Goal: Navigation & Orientation: Find specific page/section

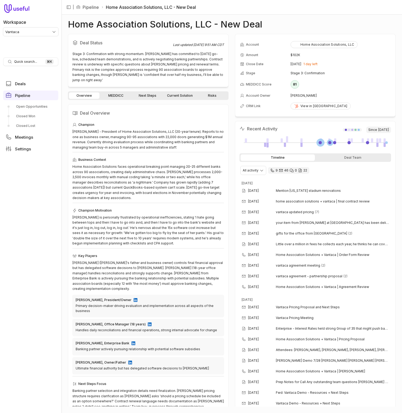
click at [119, 92] on link "MEDDICC" at bounding box center [116, 95] width 30 height 6
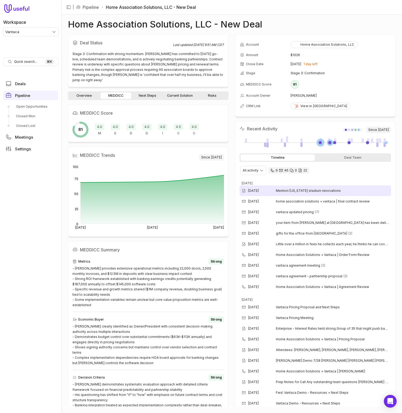
click at [293, 190] on span "Mention Kansas stadium renovations" at bounding box center [332, 191] width 113 height 4
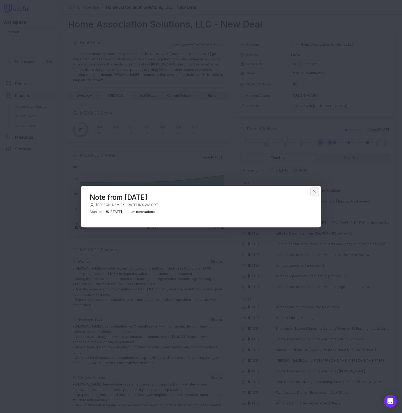
click at [316, 192] on icon "Close" at bounding box center [314, 192] width 5 height 5
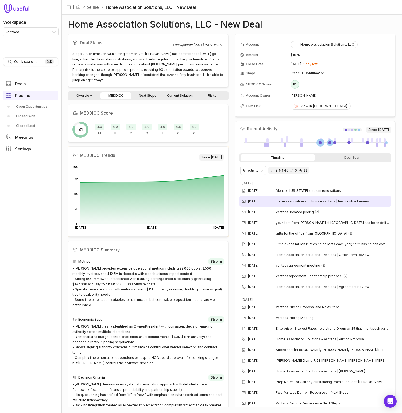
click at [303, 198] on div "Aug 20, 2025 home association solutions + vantaca | final contract review" at bounding box center [316, 201] width 152 height 11
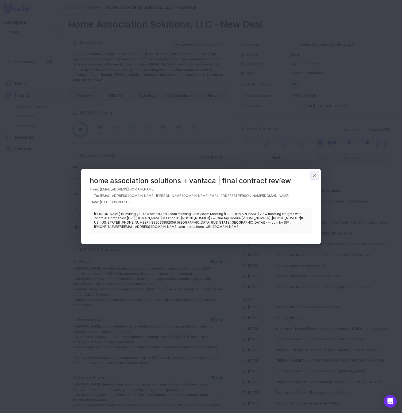
click at [314, 174] on icon "Close" at bounding box center [314, 175] width 3 height 3
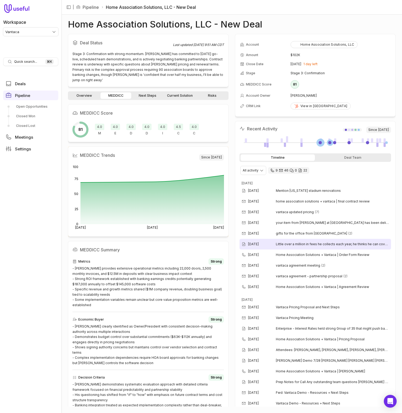
click at [299, 244] on span "Little over a million in fees he collects each year, he thinks he can cover the…" at bounding box center [332, 244] width 113 height 4
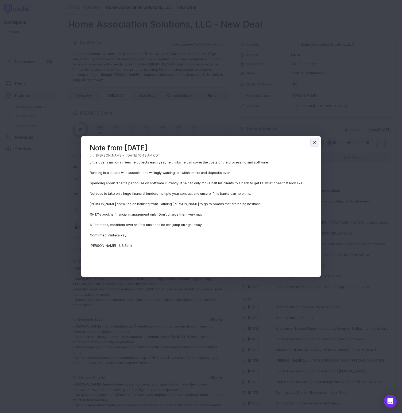
click at [314, 142] on icon "Close" at bounding box center [314, 142] width 5 height 5
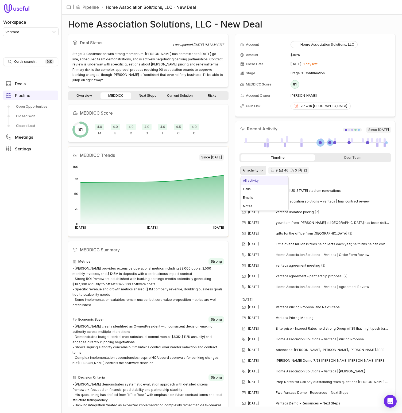
click at [262, 167] on html "Workspace Vantaca Quick search... ⌘ K Deals Pipeline Open Opportunities Closed …" at bounding box center [201, 206] width 402 height 413
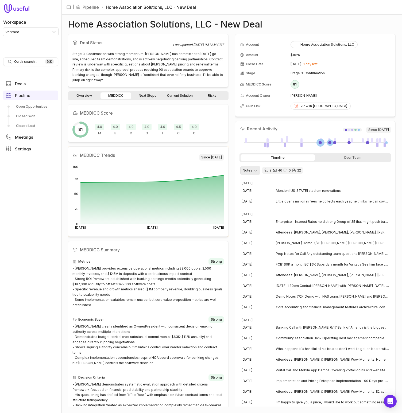
click at [253, 168] on html "Workspace Vantaca Quick search... ⌘ K Deals Pipeline Open Opportunities Closed …" at bounding box center [201, 206] width 402 height 413
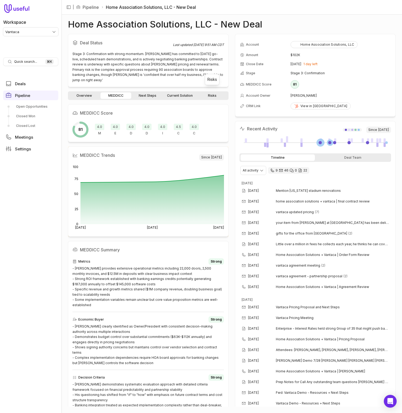
click at [208, 92] on link "Risks" at bounding box center [212, 95] width 30 height 6
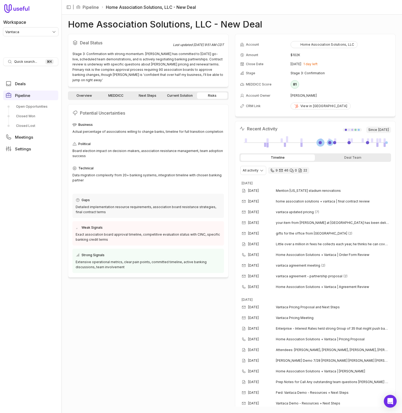
click at [184, 92] on link "Current Solution" at bounding box center [180, 95] width 32 height 6
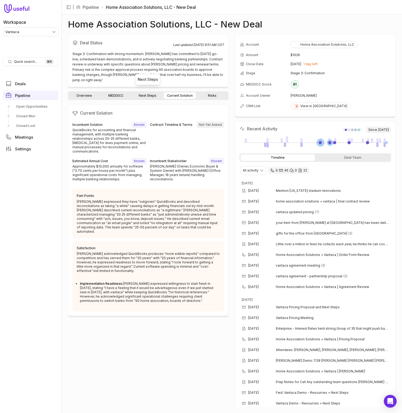
click at [149, 92] on link "Next Steps" at bounding box center [147, 95] width 30 height 6
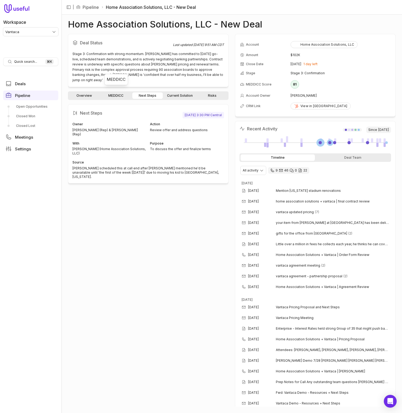
click at [117, 92] on link "MEDDICC" at bounding box center [116, 95] width 30 height 6
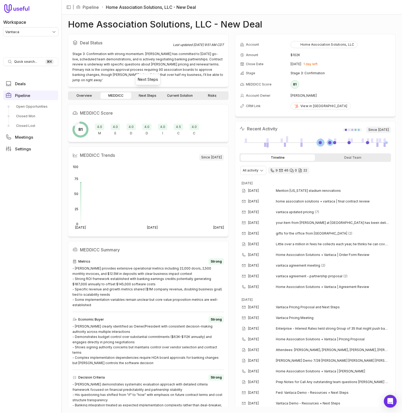
click at [153, 92] on link "Next Steps" at bounding box center [147, 95] width 30 height 6
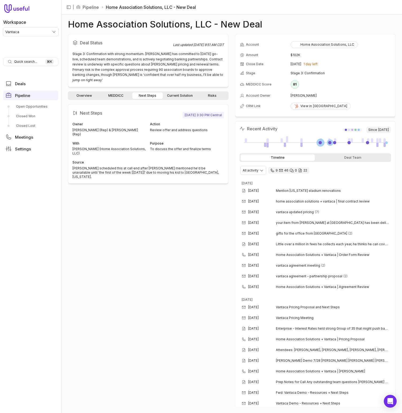
click at [174, 92] on link "Current Solution" at bounding box center [180, 95] width 32 height 6
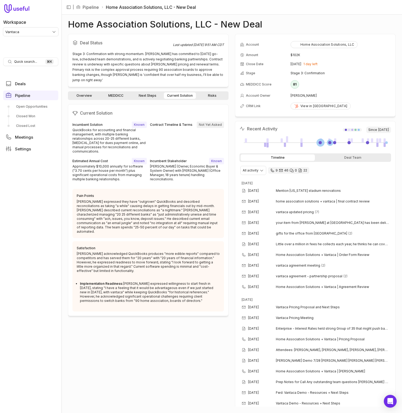
click at [141, 92] on link "Next Steps" at bounding box center [147, 95] width 30 height 6
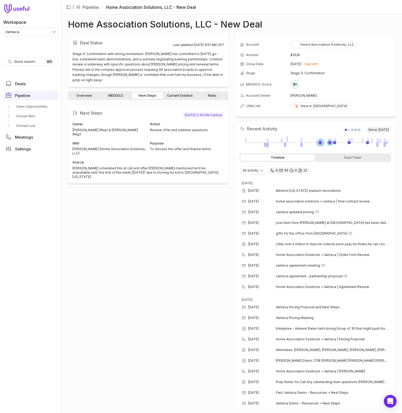
click at [217, 92] on link "Risks" at bounding box center [212, 95] width 30 height 6
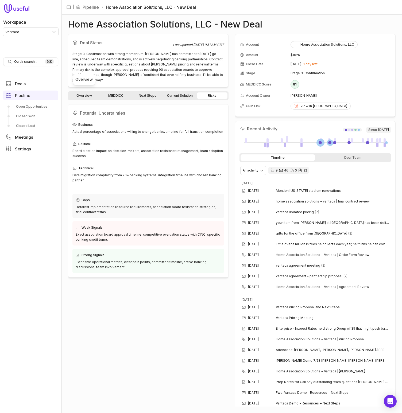
click at [94, 92] on link "Overview" at bounding box center [84, 95] width 30 height 6
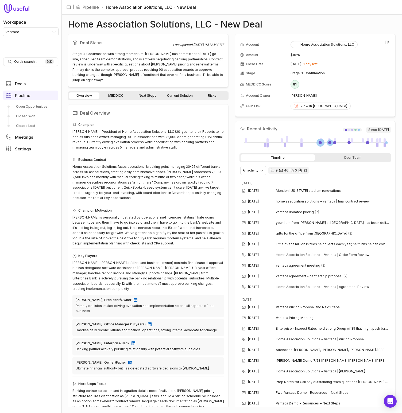
click at [325, 49] on td "Home Association Solutions, LLC" at bounding box center [341, 44] width 100 height 11
click at [325, 43] on div "Home Association Solutions, LLC" at bounding box center [324, 45] width 60 height 4
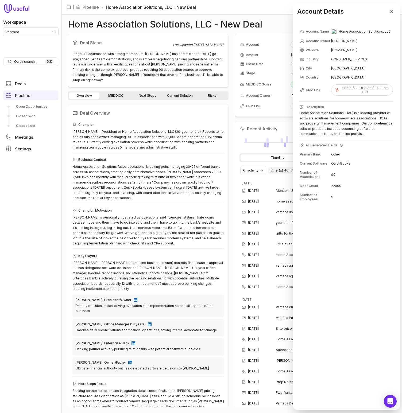
click at [396, 7] on div "Account Details" at bounding box center [346, 11] width 107 height 17
click at [391, 11] on icon "Close" at bounding box center [391, 11] width 5 height 5
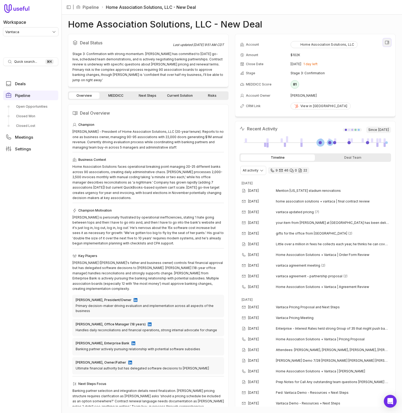
click at [388, 40] on button "View all fields" at bounding box center [387, 42] width 8 height 8
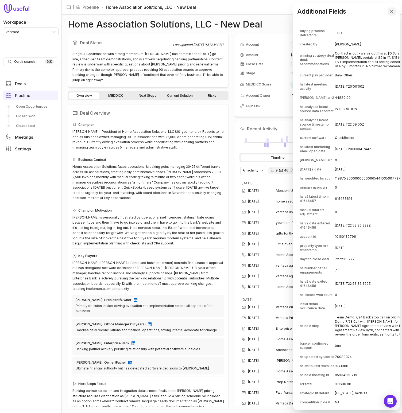
click at [395, 10] on button "Close" at bounding box center [392, 11] width 8 height 8
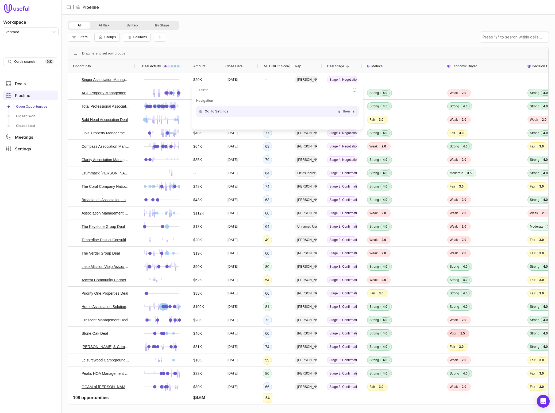
type input "setting"
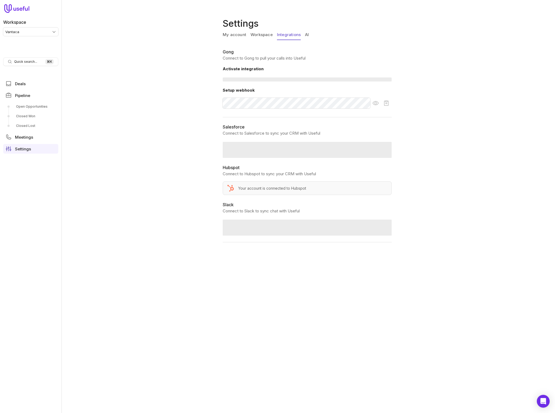
click at [294, 35] on link "Integrations" at bounding box center [289, 35] width 24 height 10
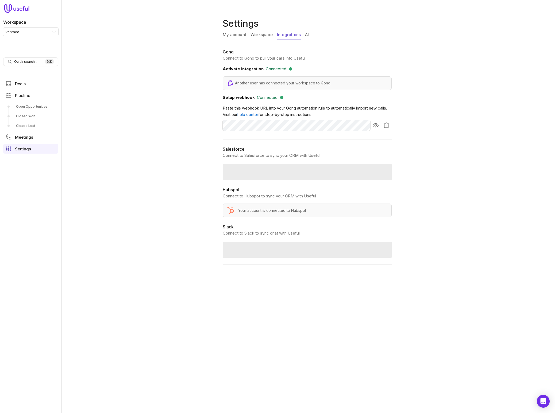
click at [260, 35] on link "Workspace" at bounding box center [261, 35] width 22 height 10
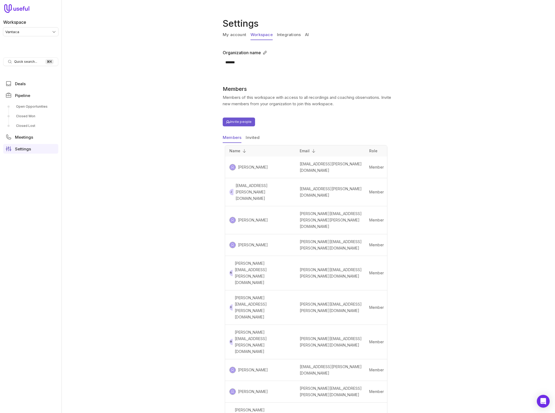
click at [39, 30] on html "Workspace Vantaca Quick search... ⌘ K Deals Pipeline Open Opportunities Closed …" at bounding box center [277, 206] width 555 height 413
drag, startPoint x: 441, startPoint y: 177, endPoint x: 39, endPoint y: 30, distance: 427.3
click at [39, 30] on html "Workspace Vantaca Quick search... ⌘ K Deals Pipeline Open Opportunities Closed …" at bounding box center [277, 206] width 555 height 413
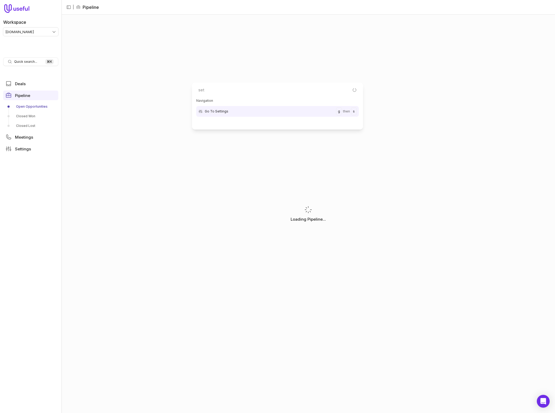
type input "sett"
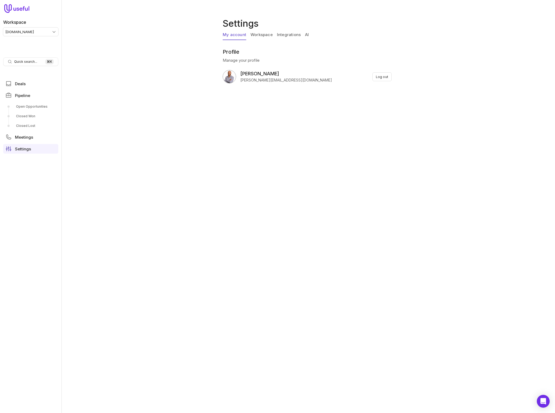
click at [262, 35] on link "Workspace" at bounding box center [261, 35] width 22 height 10
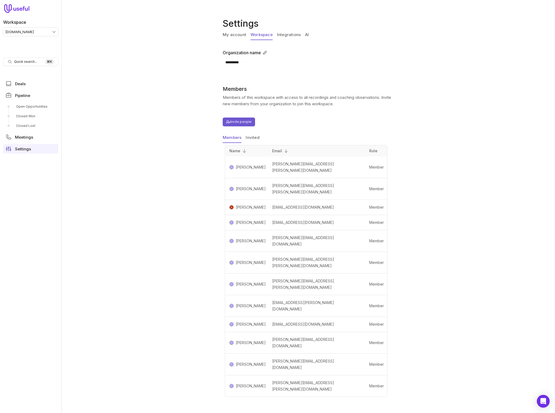
drag, startPoint x: 252, startPoint y: 138, endPoint x: 219, endPoint y: 140, distance: 32.7
click at [250, 138] on button "Invited" at bounding box center [253, 138] width 14 height 10
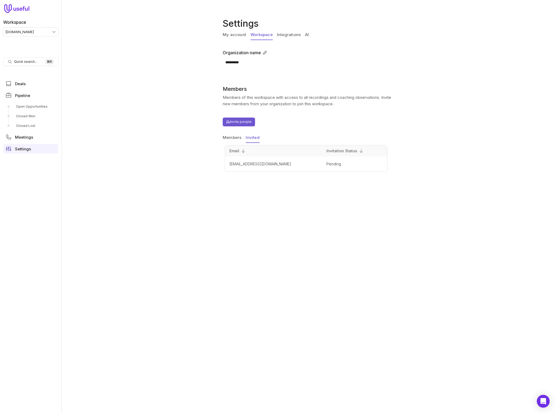
click at [230, 138] on button "Members" at bounding box center [232, 138] width 19 height 10
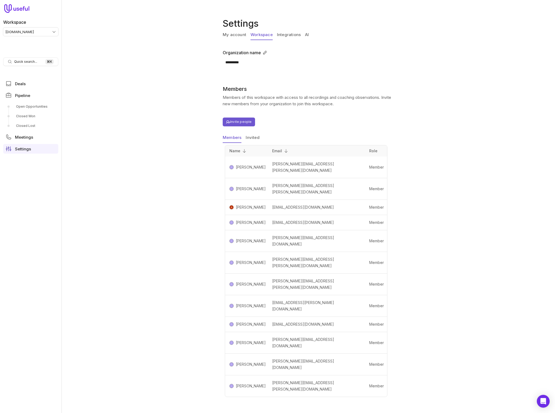
drag, startPoint x: 307, startPoint y: 33, endPoint x: 303, endPoint y: 32, distance: 4.0
click at [307, 33] on link "AI" at bounding box center [307, 35] width 4 height 10
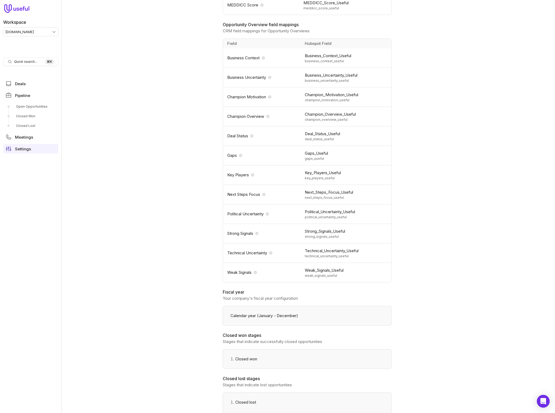
scroll to position [439, 0]
